Goal: Find specific page/section: Find specific page/section

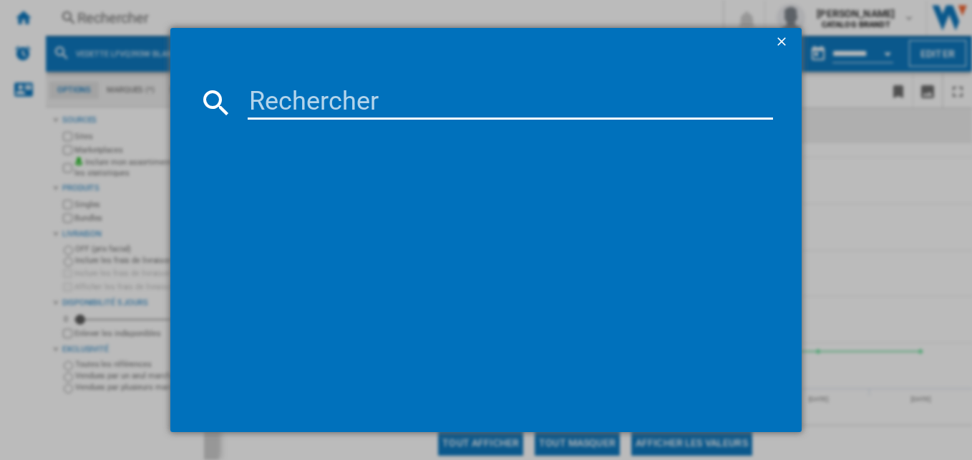
click at [443, 106] on input at bounding box center [511, 102] width 526 height 34
paste input "BFU862YNW"
click at [374, 107] on input "BFU862YNW" at bounding box center [511, 102] width 526 height 34
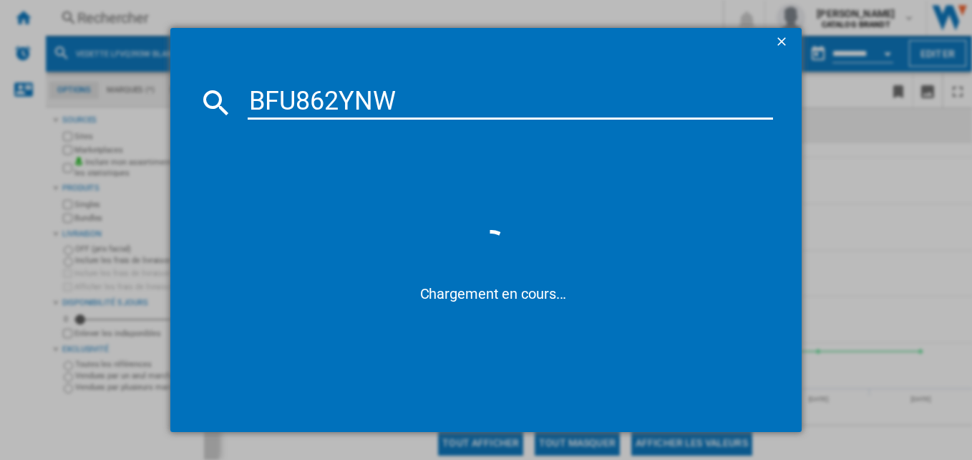
click at [374, 107] on input "BFU862YNW" at bounding box center [511, 102] width 526 height 34
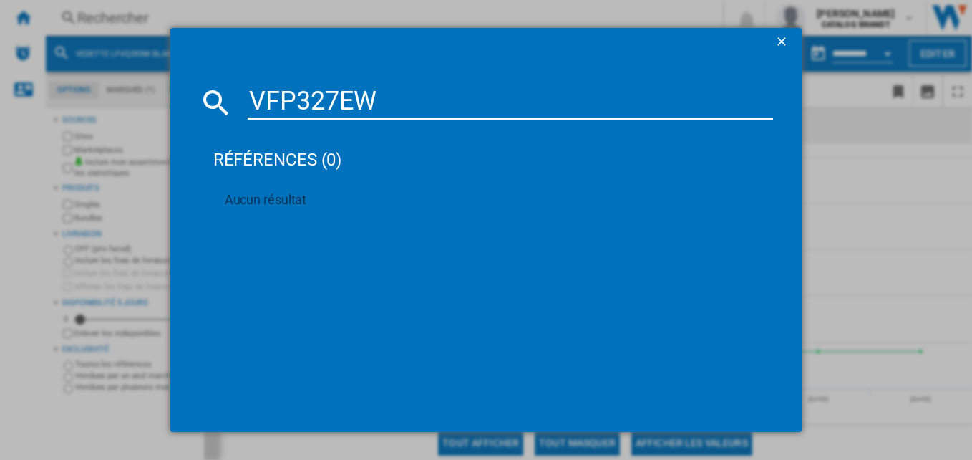
type input "VFP327EW"
click at [896, 195] on div "VFP327EW références (0) Aucun résultat" at bounding box center [486, 230] width 972 height 460
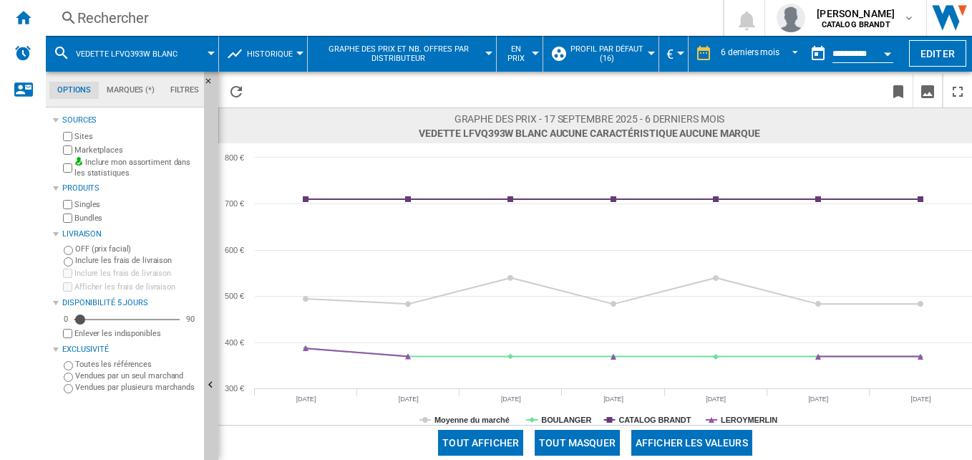
click at [446, 15] on div "Rechercher" at bounding box center [381, 18] width 609 height 20
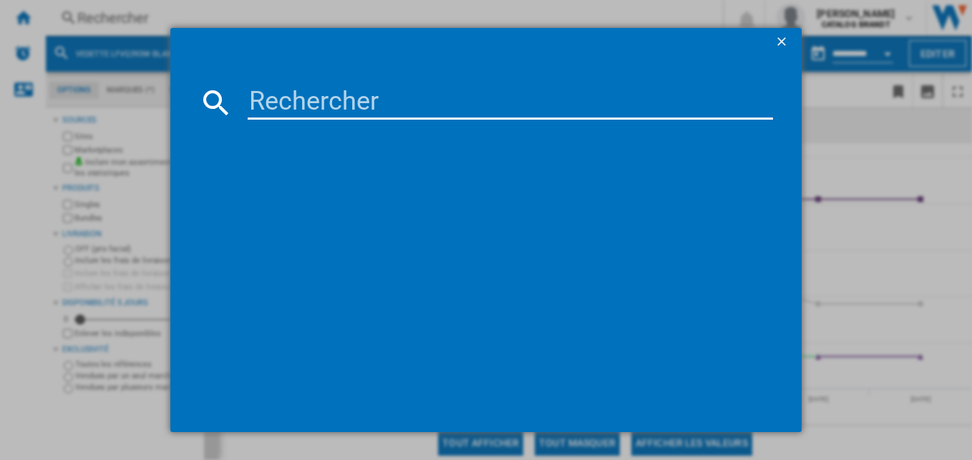
click at [360, 105] on input at bounding box center [511, 102] width 526 height 34
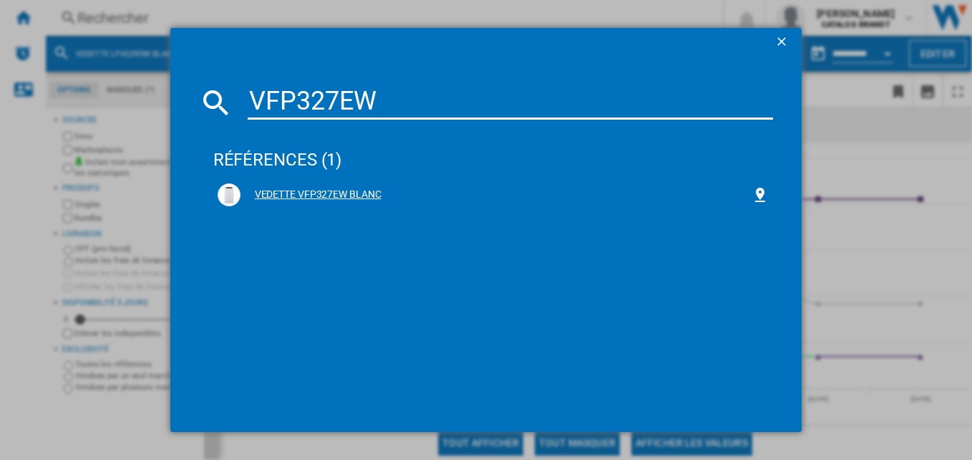
type input "VFP327EW"
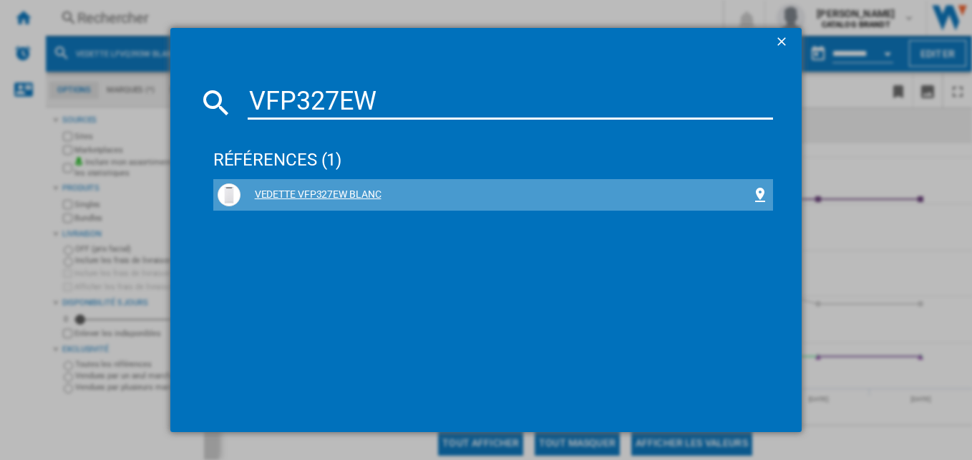
click at [281, 193] on div "VEDETTE VFP327EW BLANC" at bounding box center [497, 195] width 512 height 14
